Goal: Transaction & Acquisition: Obtain resource

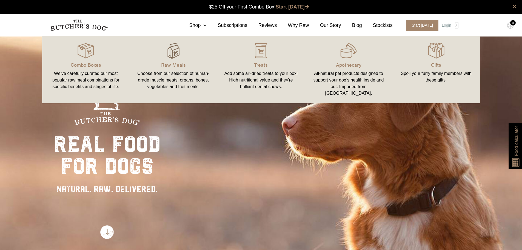
click at [174, 53] on img at bounding box center [173, 50] width 16 height 16
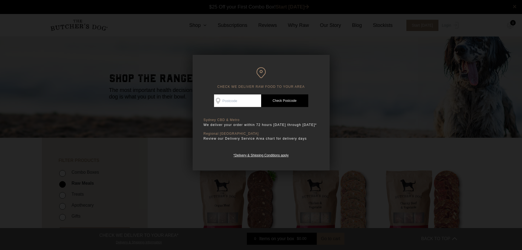
click at [340, 108] on div at bounding box center [261, 125] width 522 height 250
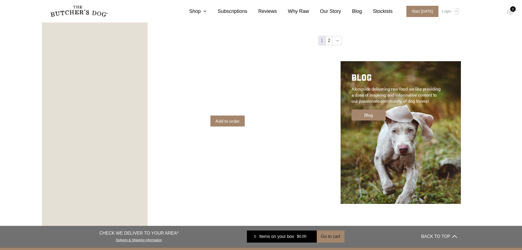
scroll to position [767, 0]
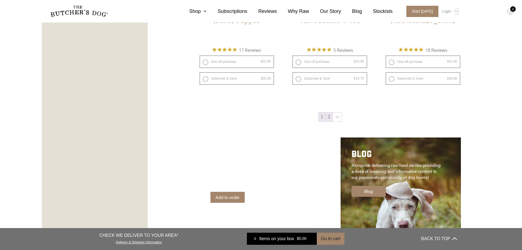
click at [329, 119] on link "2" at bounding box center [329, 116] width 7 height 9
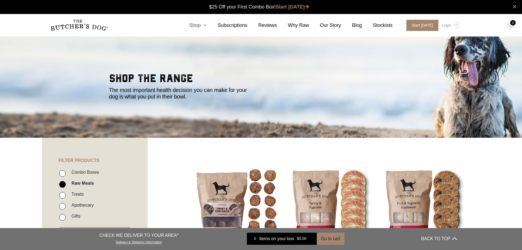
click at [206, 25] on link "Shop" at bounding box center [192, 25] width 29 height 7
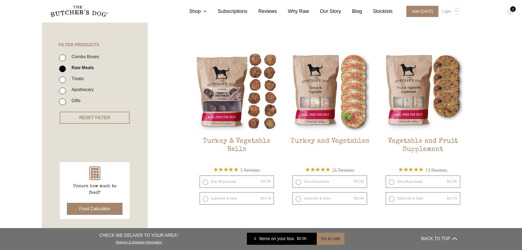
scroll to position [192, 0]
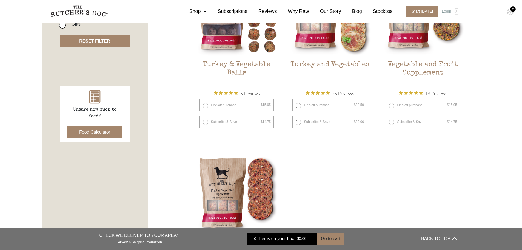
click at [102, 39] on button "RESET FILTER" at bounding box center [95, 41] width 70 height 12
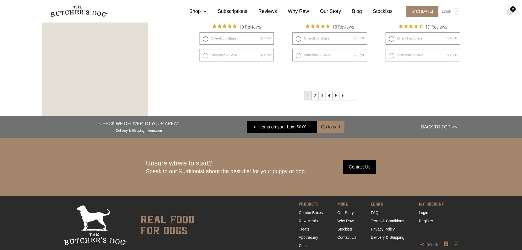
scroll to position [850, 0]
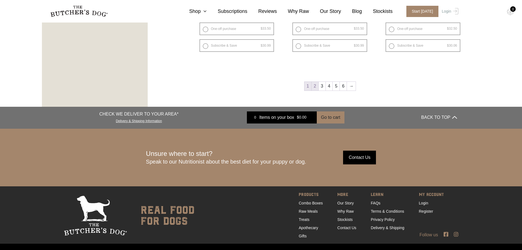
click at [312, 84] on link "2" at bounding box center [315, 86] width 7 height 9
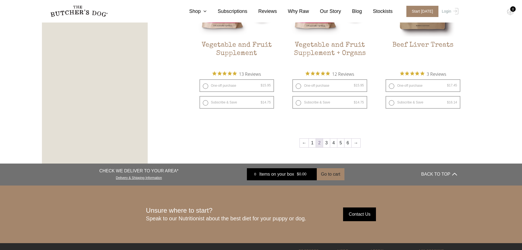
scroll to position [754, 0]
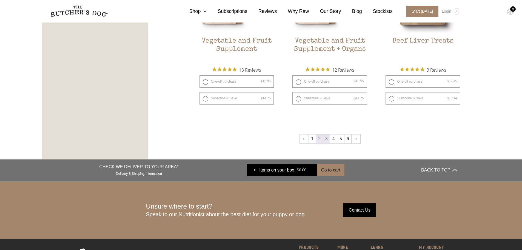
click at [330, 140] on link "3" at bounding box center [326, 138] width 7 height 9
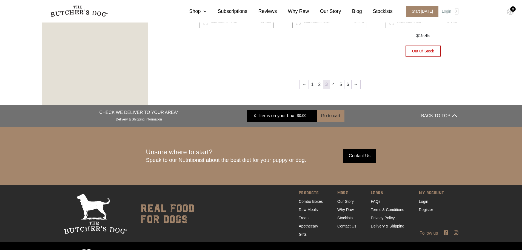
scroll to position [844, 0]
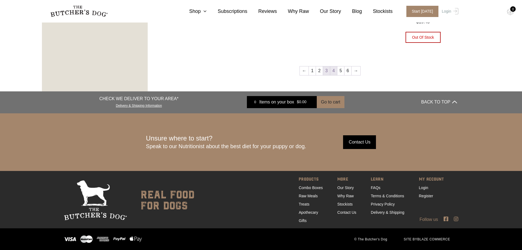
click at [332, 75] on link "4" at bounding box center [333, 70] width 7 height 9
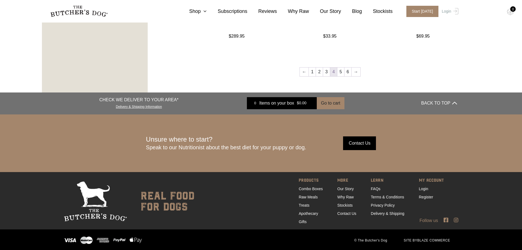
scroll to position [733, 0]
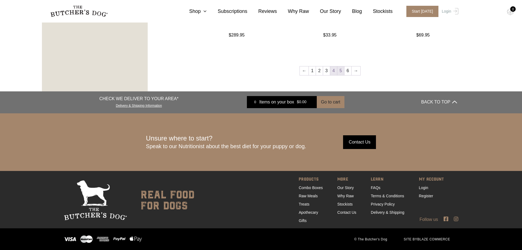
click at [339, 70] on link "5" at bounding box center [340, 70] width 7 height 9
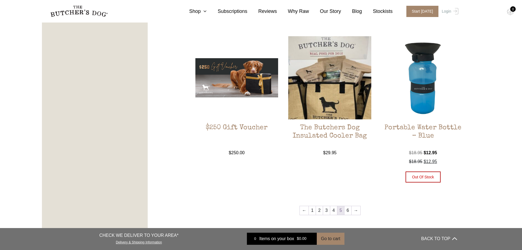
scroll to position [645, 0]
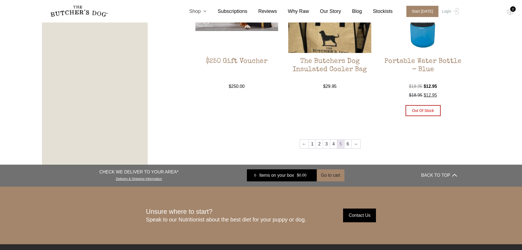
click at [203, 11] on link "Shop" at bounding box center [192, 11] width 29 height 7
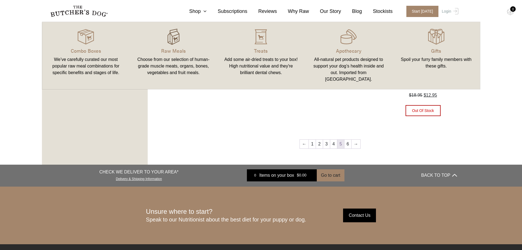
click at [180, 36] on img at bounding box center [173, 37] width 16 height 16
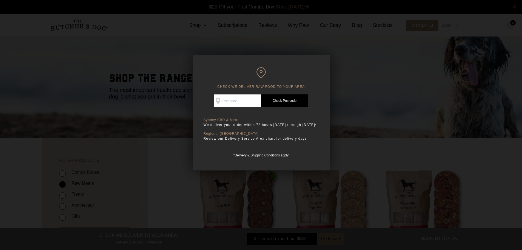
click at [401, 133] on div at bounding box center [261, 125] width 522 height 250
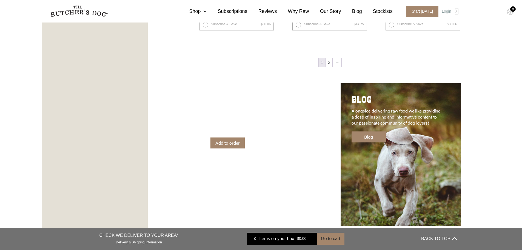
scroll to position [822, 0]
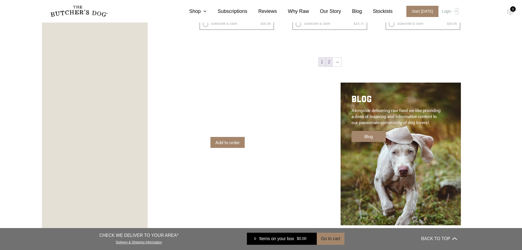
click at [326, 63] on link "2" at bounding box center [329, 62] width 7 height 9
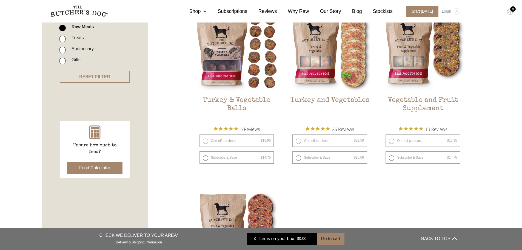
scroll to position [206, 0]
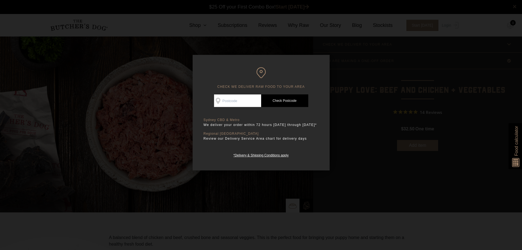
click at [360, 61] on div at bounding box center [261, 125] width 522 height 250
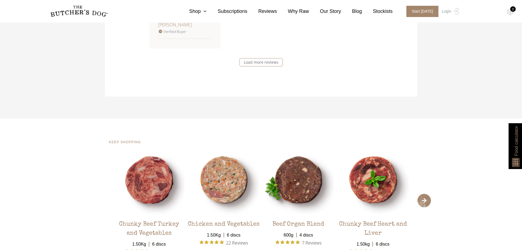
scroll to position [1042, 0]
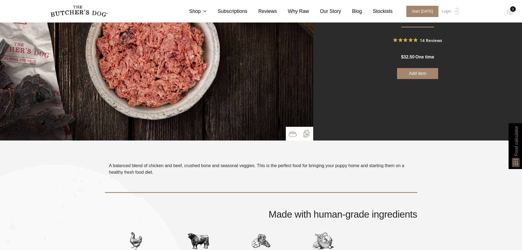
click at [305, 132] on img at bounding box center [306, 133] width 8 height 8
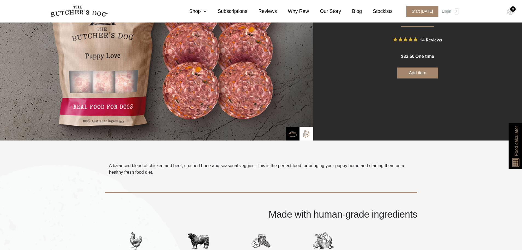
scroll to position [0, 0]
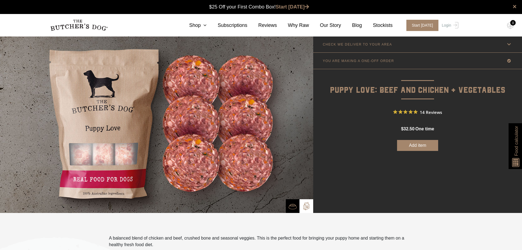
click at [132, 144] on img at bounding box center [156, 124] width 313 height 177
click at [442, 93] on p "Puppy Love: Beef and Chicken + Vegetables" at bounding box center [417, 83] width 209 height 28
click at [507, 45] on icon at bounding box center [509, 44] width 7 height 7
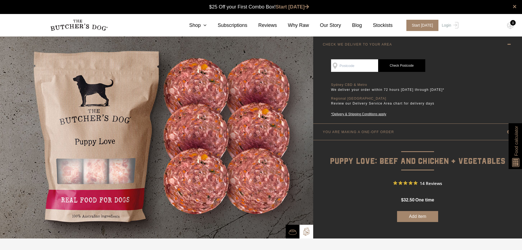
click at [507, 45] on icon at bounding box center [509, 44] width 7 height 7
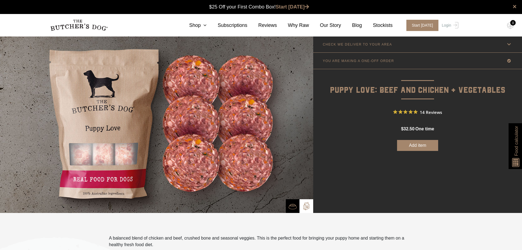
click at [488, 63] on link "YOU ARE MAKING A ONE-OFF ORDER" at bounding box center [417, 61] width 209 height 16
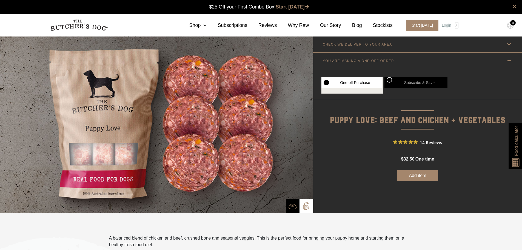
click at [470, 63] on link "YOU ARE MAKING A ONE-OFF ORDER" at bounding box center [417, 61] width 209 height 16
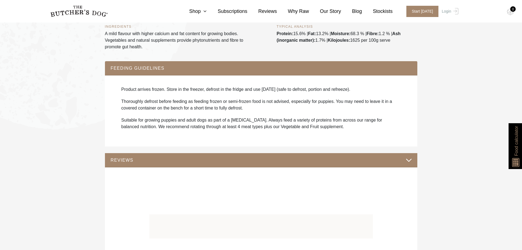
scroll to position [384, 0]
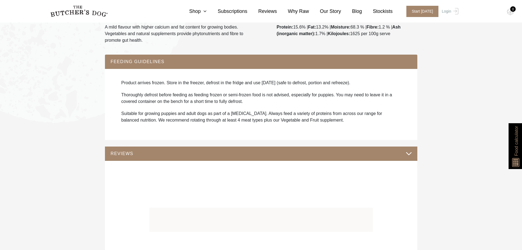
click at [147, 62] on button "FEEDING GUIDELINES" at bounding box center [261, 61] width 302 height 7
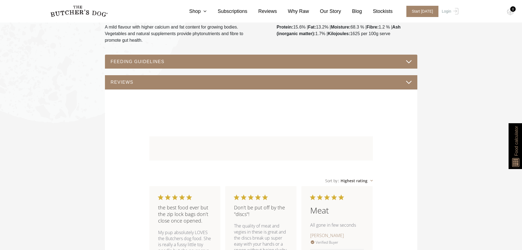
click at [399, 64] on button "FEEDING GUIDELINES" at bounding box center [261, 61] width 302 height 7
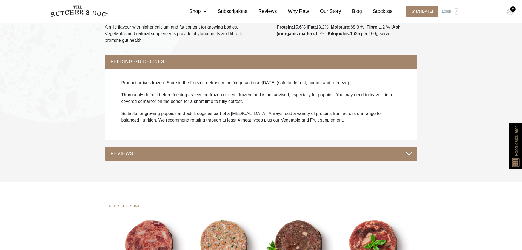
click at [373, 150] on button "REVIEWS" at bounding box center [261, 153] width 302 height 7
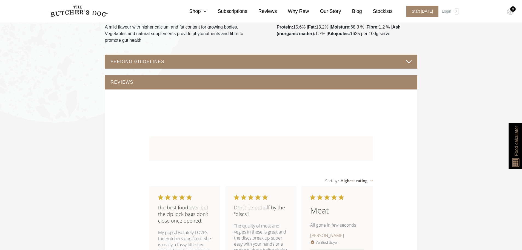
click at [379, 83] on button "REVIEWS" at bounding box center [261, 81] width 302 height 7
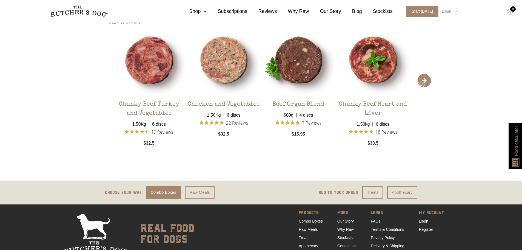
scroll to position [530, 0]
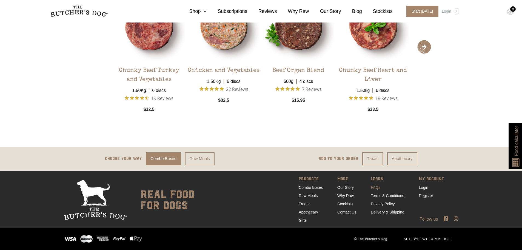
click at [377, 187] on link "FAQs" at bounding box center [376, 187] width 10 height 4
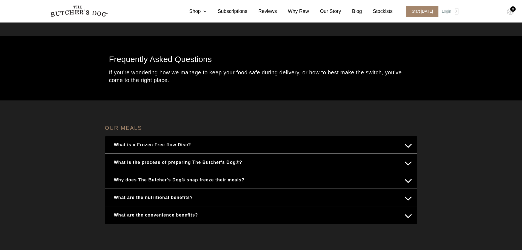
scroll to position [27, 0]
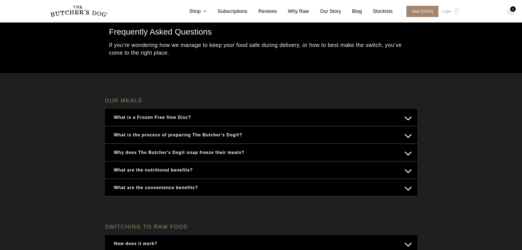
click at [338, 130] on button "What is the process of preparing The Butcher's Dog®?" at bounding box center [261, 134] width 302 height 11
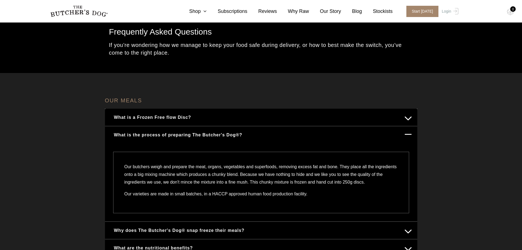
click at [335, 135] on button "What is the process of preparing The Butcher's Dog®?" at bounding box center [261, 134] width 302 height 11
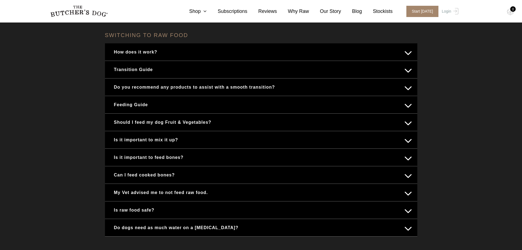
scroll to position [219, 0]
click at [250, 104] on button "Feeding Guide" at bounding box center [261, 104] width 302 height 11
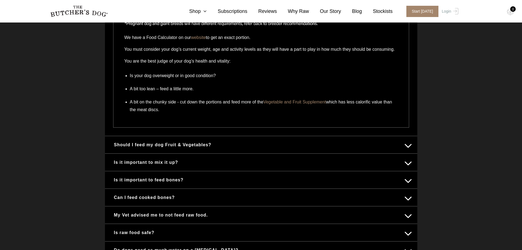
scroll to position [548, 0]
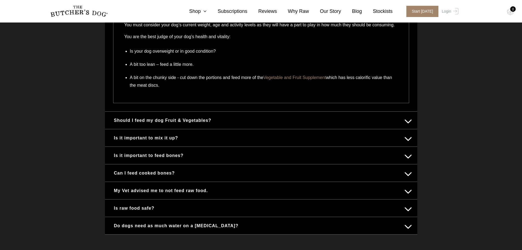
click at [192, 143] on button "Is it important to mix it up?" at bounding box center [261, 137] width 302 height 11
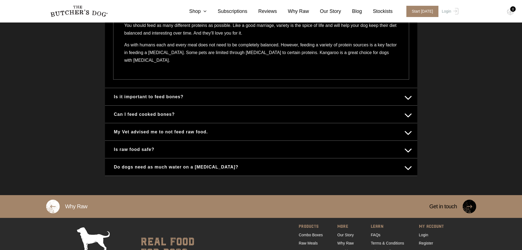
scroll to position [303, 0]
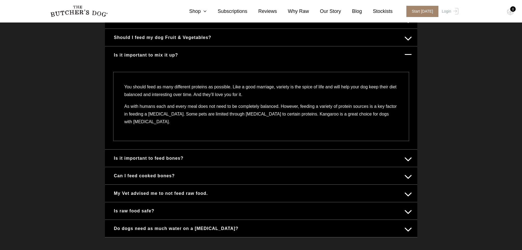
click at [179, 56] on button "Is it important to mix it up?" at bounding box center [261, 55] width 302 height 11
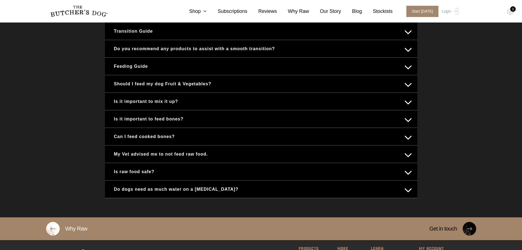
scroll to position [249, 0]
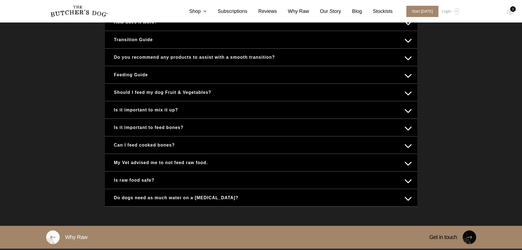
click at [227, 147] on button "Can I feed cooked bones?" at bounding box center [261, 145] width 302 height 11
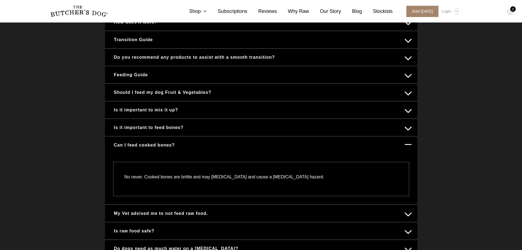
click at [226, 147] on button "Can I feed cooked bones?" at bounding box center [261, 145] width 302 height 11
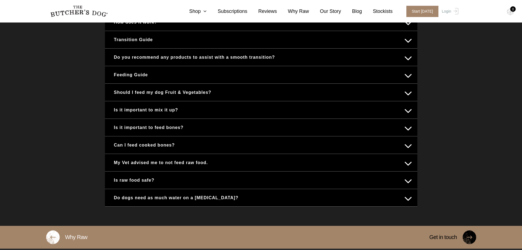
click at [217, 168] on div "My Vet advised me to not feed raw food." at bounding box center [261, 162] width 312 height 17
click at [217, 163] on button "My Vet advised me to not feed raw food." at bounding box center [261, 162] width 302 height 11
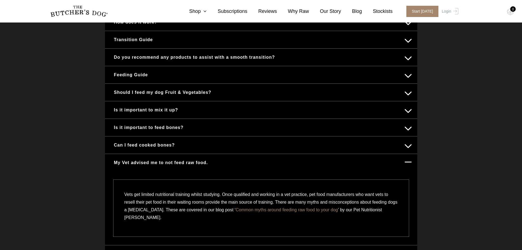
click at [217, 163] on button "My Vet advised me to not feed raw food." at bounding box center [261, 162] width 302 height 11
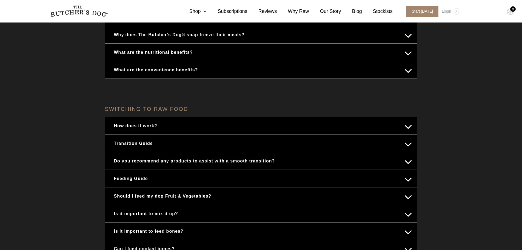
scroll to position [194, 0]
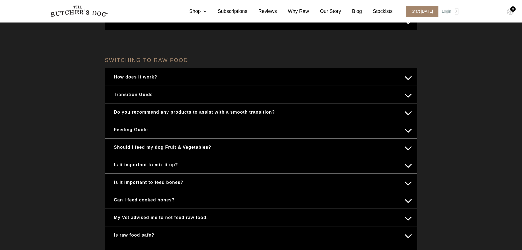
click at [192, 96] on button "Transition Guide" at bounding box center [261, 94] width 302 height 11
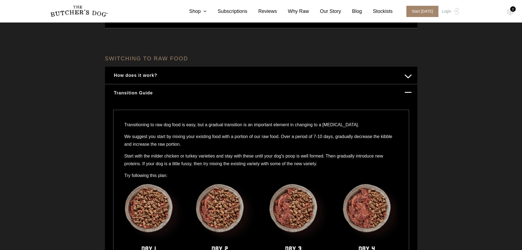
scroll to position [221, 0]
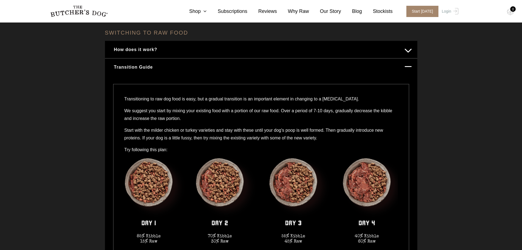
click at [372, 60] on div "Transition Guide" at bounding box center [261, 66] width 312 height 17
click at [404, 58] on div "How does it work? If you’re new to raw feeding, we’ve made it easy by building …" at bounding box center [261, 50] width 312 height 18
click at [403, 64] on button "Transition Guide" at bounding box center [261, 67] width 302 height 11
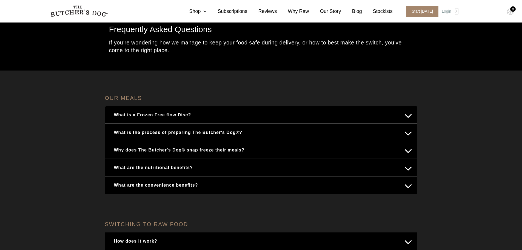
scroll to position [0, 0]
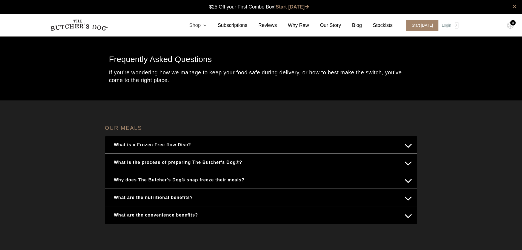
click at [204, 22] on link "Shop" at bounding box center [192, 25] width 29 height 7
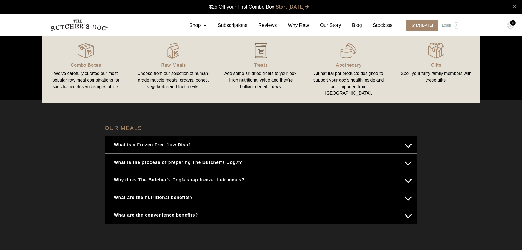
click at [262, 58] on img at bounding box center [261, 50] width 16 height 16
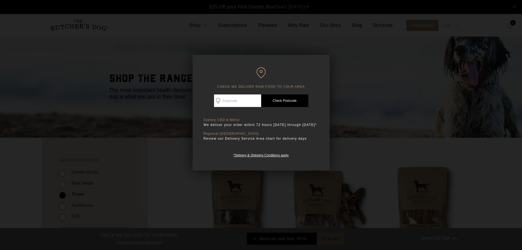
click at [224, 35] on div at bounding box center [261, 125] width 522 height 250
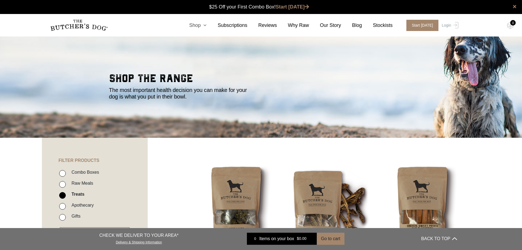
click at [207, 24] on icon at bounding box center [204, 25] width 6 height 5
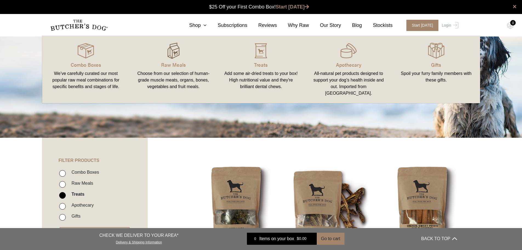
click at [175, 56] on img at bounding box center [173, 50] width 16 height 16
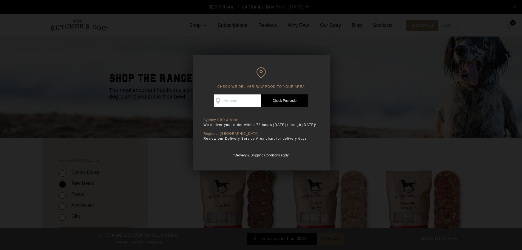
click at [379, 77] on div at bounding box center [261, 125] width 522 height 250
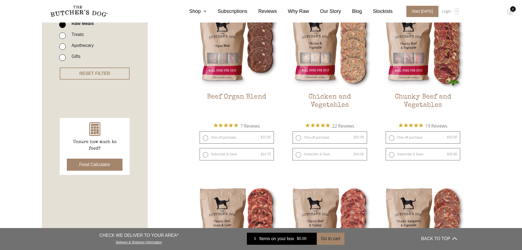
scroll to position [219, 0]
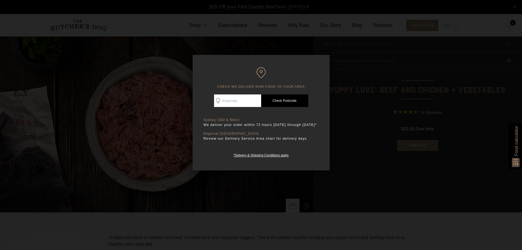
click at [353, 125] on div at bounding box center [261, 125] width 522 height 250
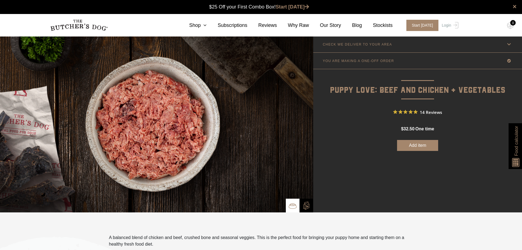
click at [456, 86] on p "Puppy Love: Beef and Chicken + Vegetables" at bounding box center [417, 83] width 209 height 28
click at [406, 62] on link "YOU ARE MAKING A ONE-OFF ORDER" at bounding box center [417, 61] width 209 height 16
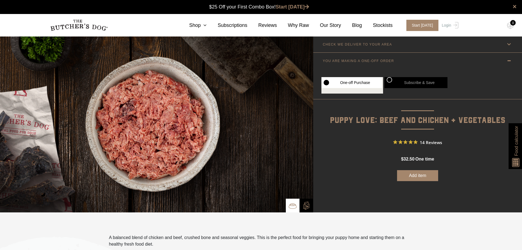
click at [420, 60] on link "YOU ARE MAKING A ONE-OFF ORDER" at bounding box center [417, 61] width 209 height 16
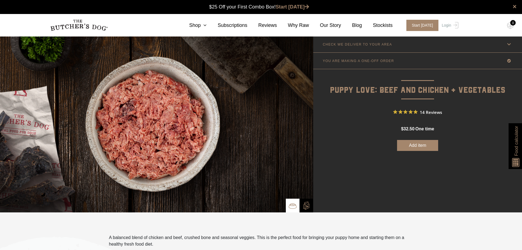
click at [414, 41] on link "CHECK WE DELIVER TO YOUR AREA" at bounding box center [417, 44] width 209 height 16
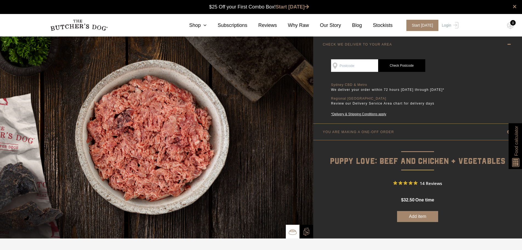
click at [412, 45] on link "CHECK WE DELIVER TO YOUR AREA" at bounding box center [417, 44] width 209 height 16
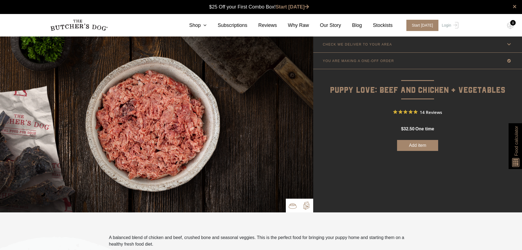
click at [307, 204] on img at bounding box center [306, 205] width 8 height 8
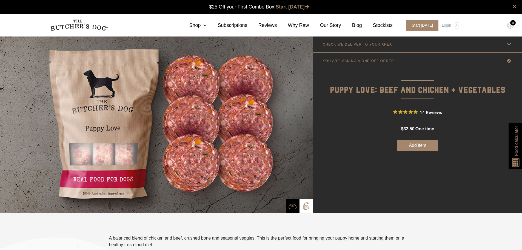
click at [417, 146] on button "Add item" at bounding box center [417, 145] width 41 height 11
click at [516, 22] on div "0" at bounding box center [512, 22] width 5 height 5
click at [514, 23] on div "0" at bounding box center [512, 22] width 5 height 5
click at [511, 26] on img at bounding box center [510, 25] width 7 height 7
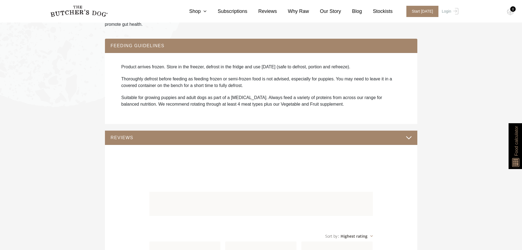
scroll to position [493, 0]
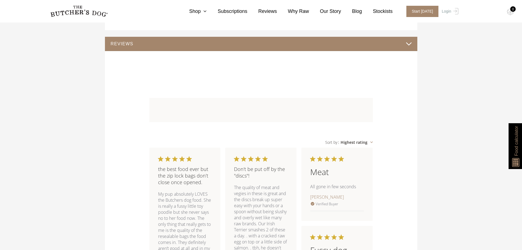
click at [380, 37] on div "REVIEWS" at bounding box center [261, 44] width 312 height 14
click at [377, 44] on button "REVIEWS" at bounding box center [261, 43] width 302 height 7
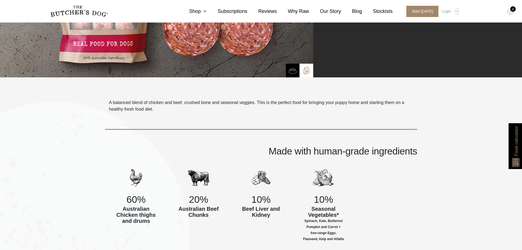
scroll to position [81, 0]
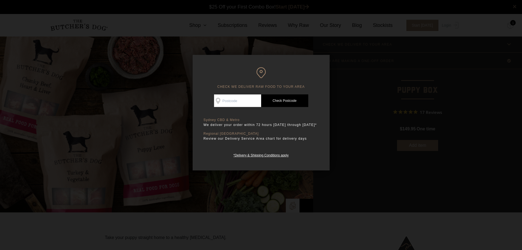
click at [344, 94] on div at bounding box center [261, 125] width 522 height 250
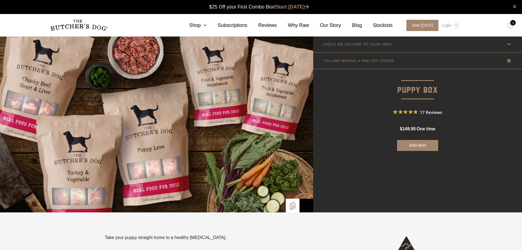
click at [426, 111] on span "17 Reviews" at bounding box center [431, 112] width 22 height 8
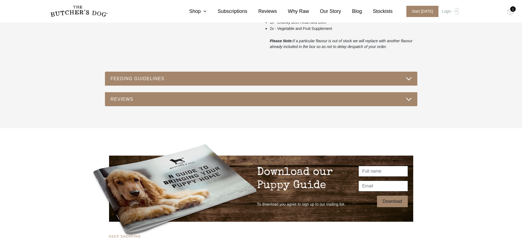
scroll to position [369, 0]
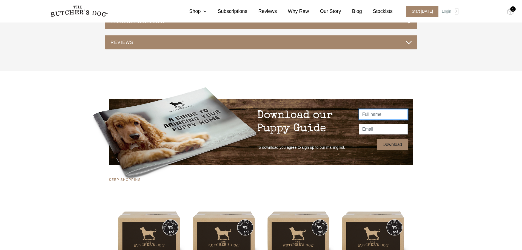
click at [377, 114] on input "text" at bounding box center [383, 114] width 49 height 10
type input "Tahlia"
click at [378, 132] on input "email" at bounding box center [383, 129] width 49 height 10
type input "[EMAIL_ADDRESS][DOMAIN_NAME]"
click at [391, 145] on input "Download" at bounding box center [392, 145] width 30 height 12
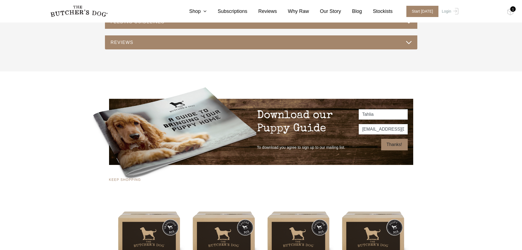
type input "Thanks!"
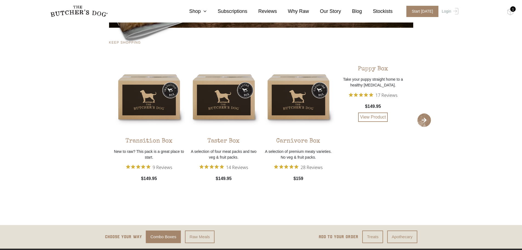
click at [377, 117] on link "View Product" at bounding box center [373, 116] width 30 height 9
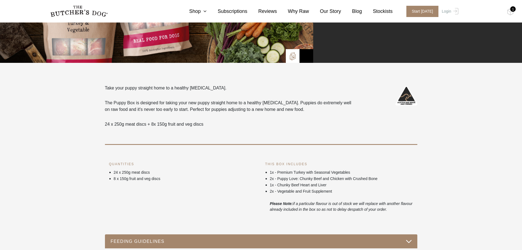
scroll to position [0, 0]
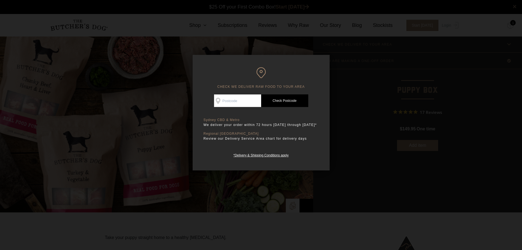
click at [350, 147] on div at bounding box center [261, 125] width 522 height 250
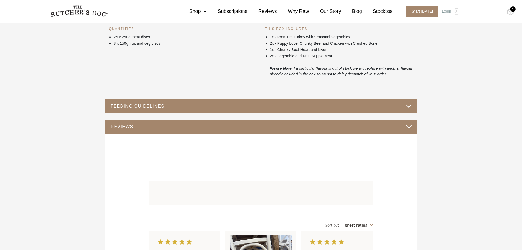
scroll to position [247, 0]
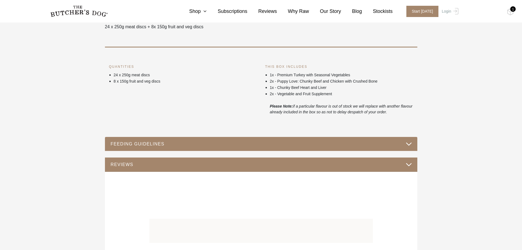
click at [410, 142] on button "FEEDING GUIDELINES" at bounding box center [261, 143] width 302 height 7
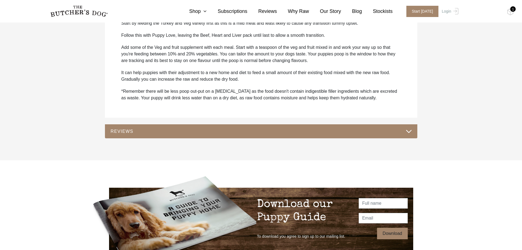
scroll to position [493, 0]
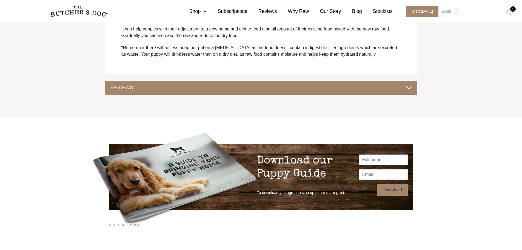
click at [273, 85] on button "REVIEWS" at bounding box center [261, 87] width 302 height 7
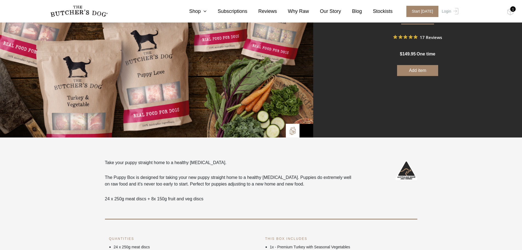
scroll to position [0, 0]
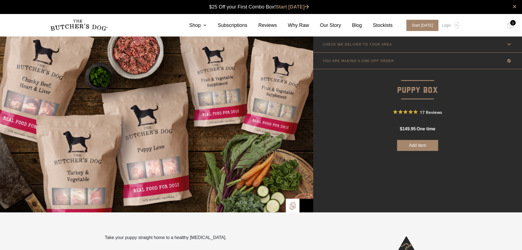
click at [508, 104] on form "Good news! We deliver to your area Check Availability At Check Postcode TREATS …" at bounding box center [417, 102] width 209 height 98
